Goal: Find contact information: Find contact information

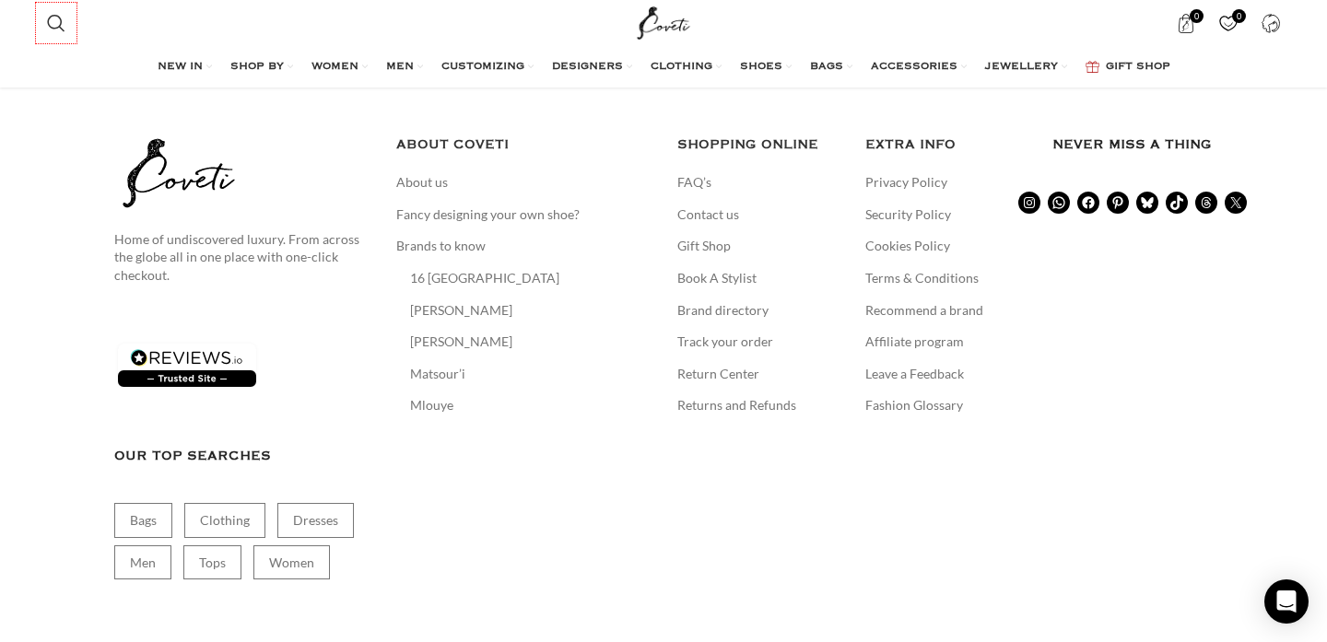
scroll to position [4257, 0]
click at [712, 205] on link "Contact us" at bounding box center [709, 214] width 64 height 18
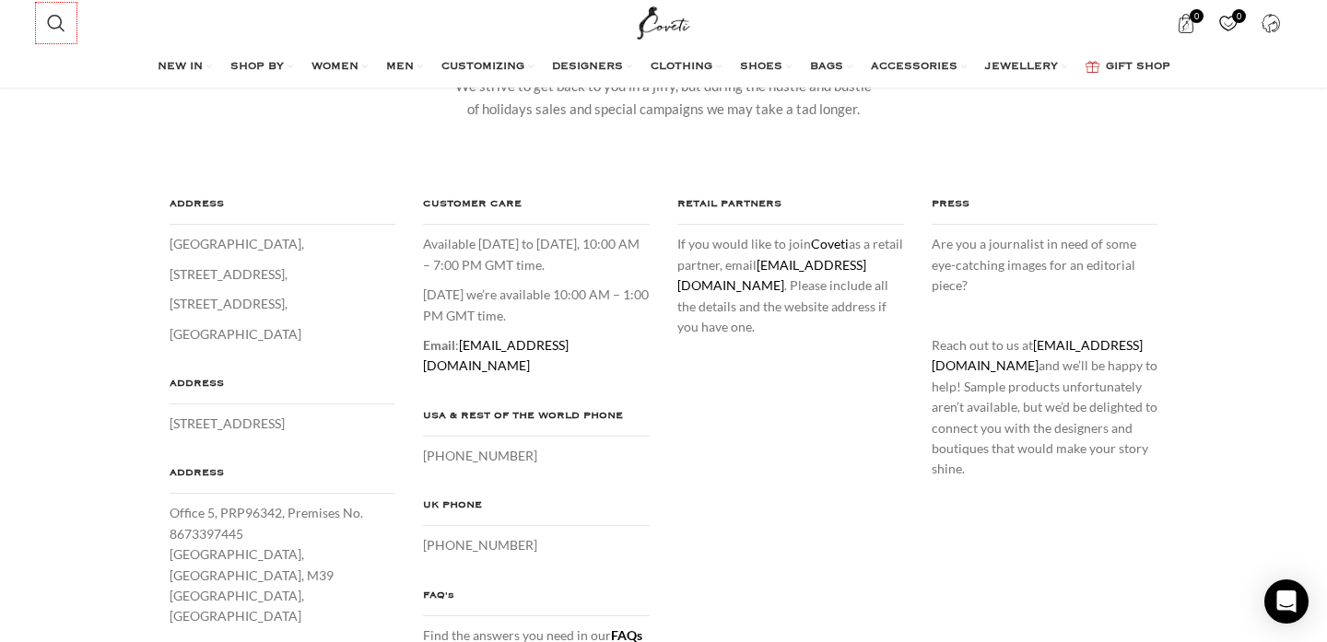
scroll to position [217, 0]
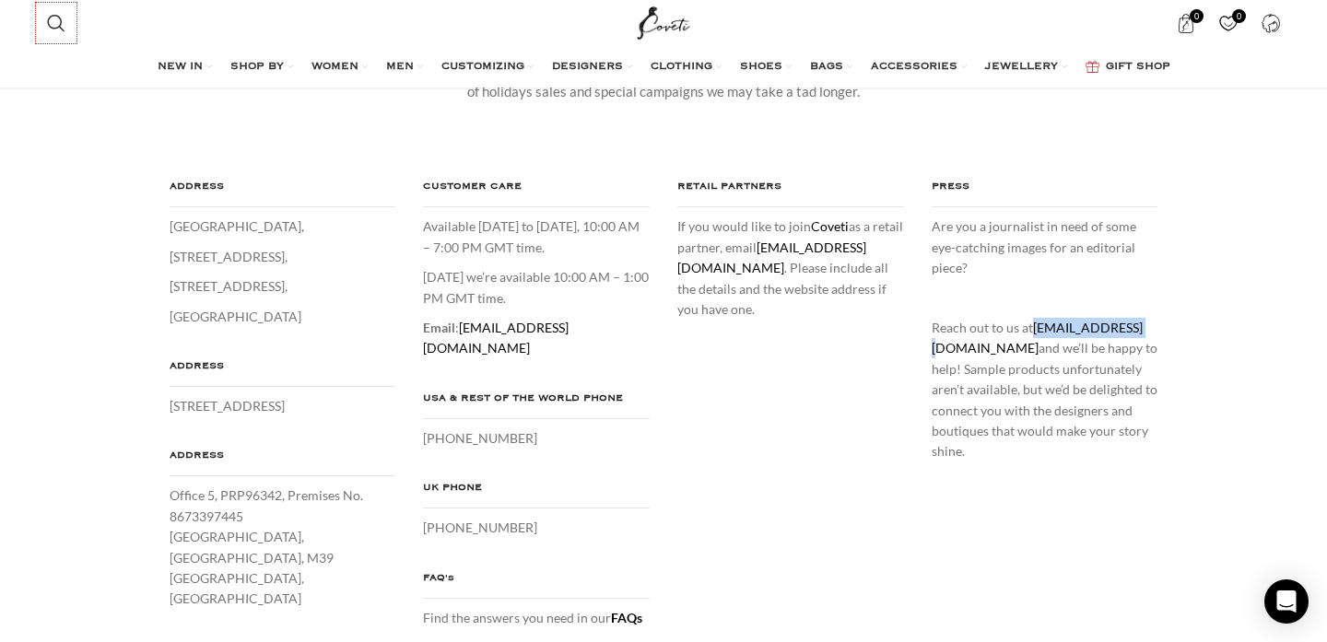
drag, startPoint x: 1143, startPoint y: 309, endPoint x: 1037, endPoint y: 310, distance: 106.0
click at [1037, 318] on p "Reach out to us at press@coveti.com and we’ll be happy to help! Sample products…" at bounding box center [1045, 390] width 227 height 145
copy link "press@coveti.com"
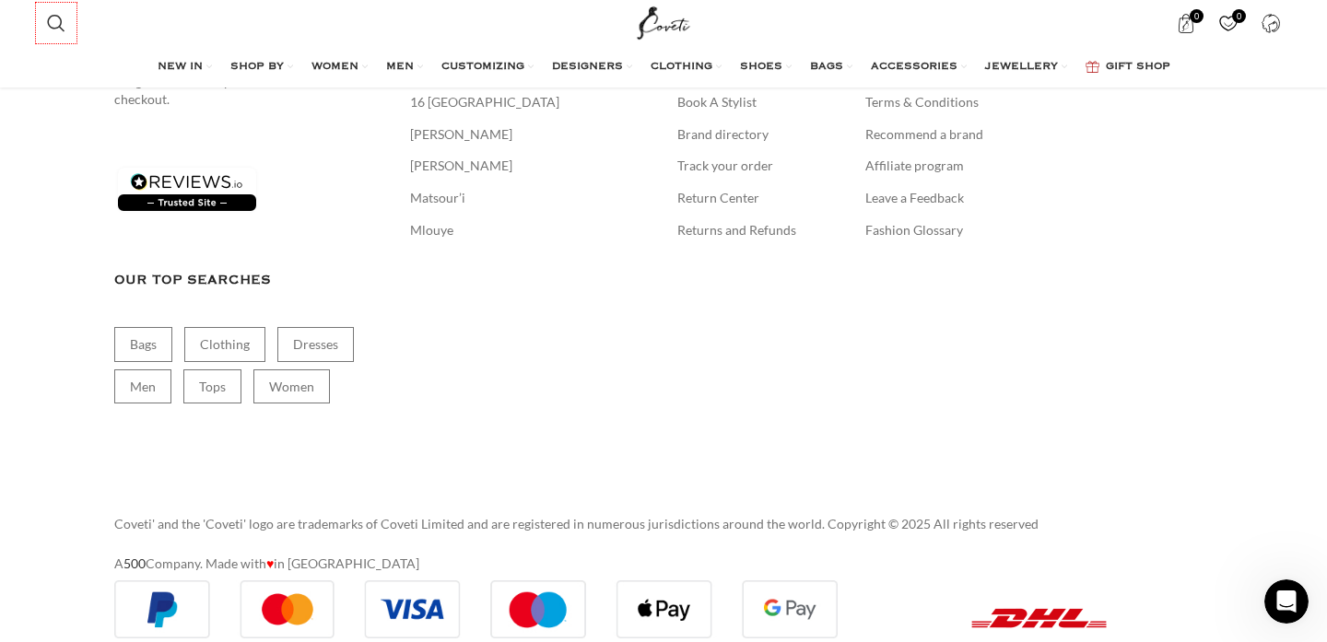
scroll to position [1607, 0]
